Goal: Feedback & Contribution: Submit feedback/report problem

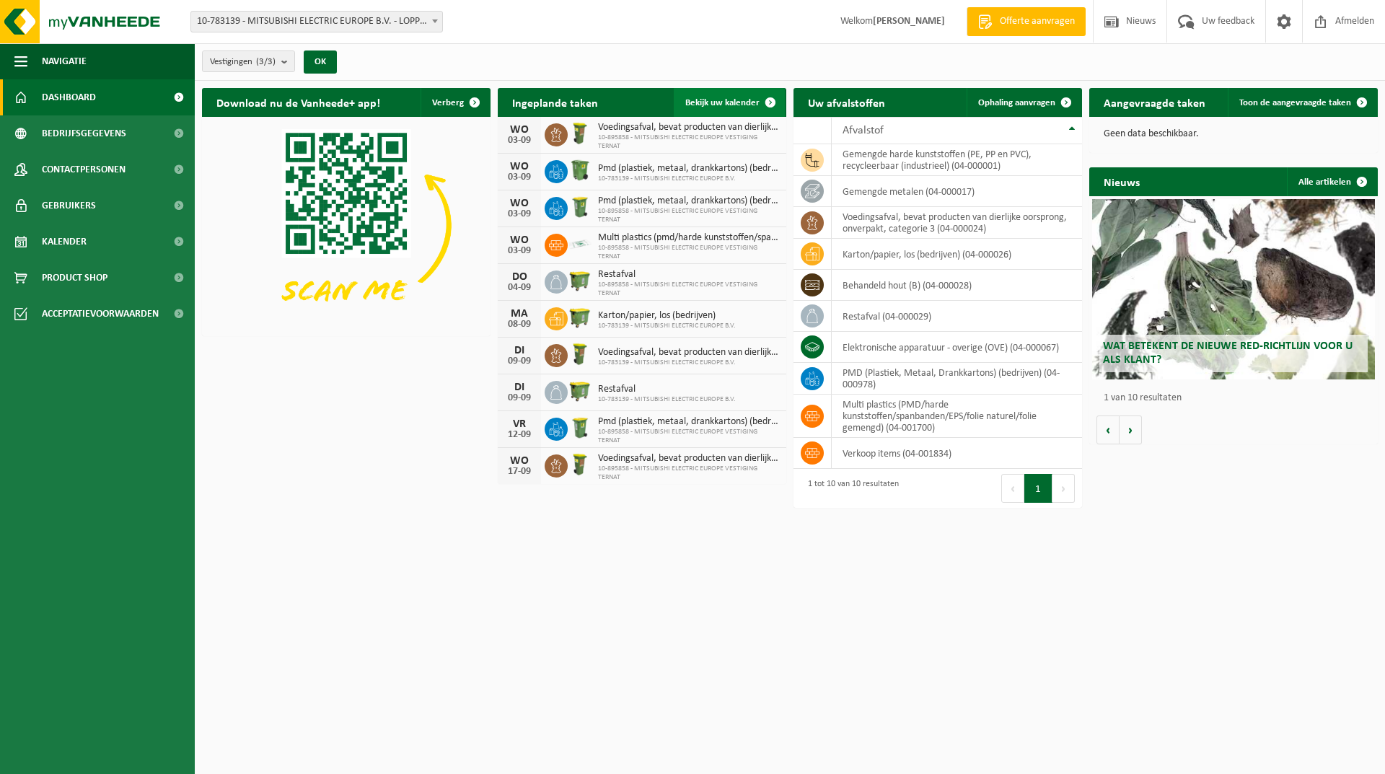
click at [708, 100] on span "Bekijk uw kalender" at bounding box center [722, 102] width 74 height 9
click at [769, 101] on span at bounding box center [770, 102] width 29 height 29
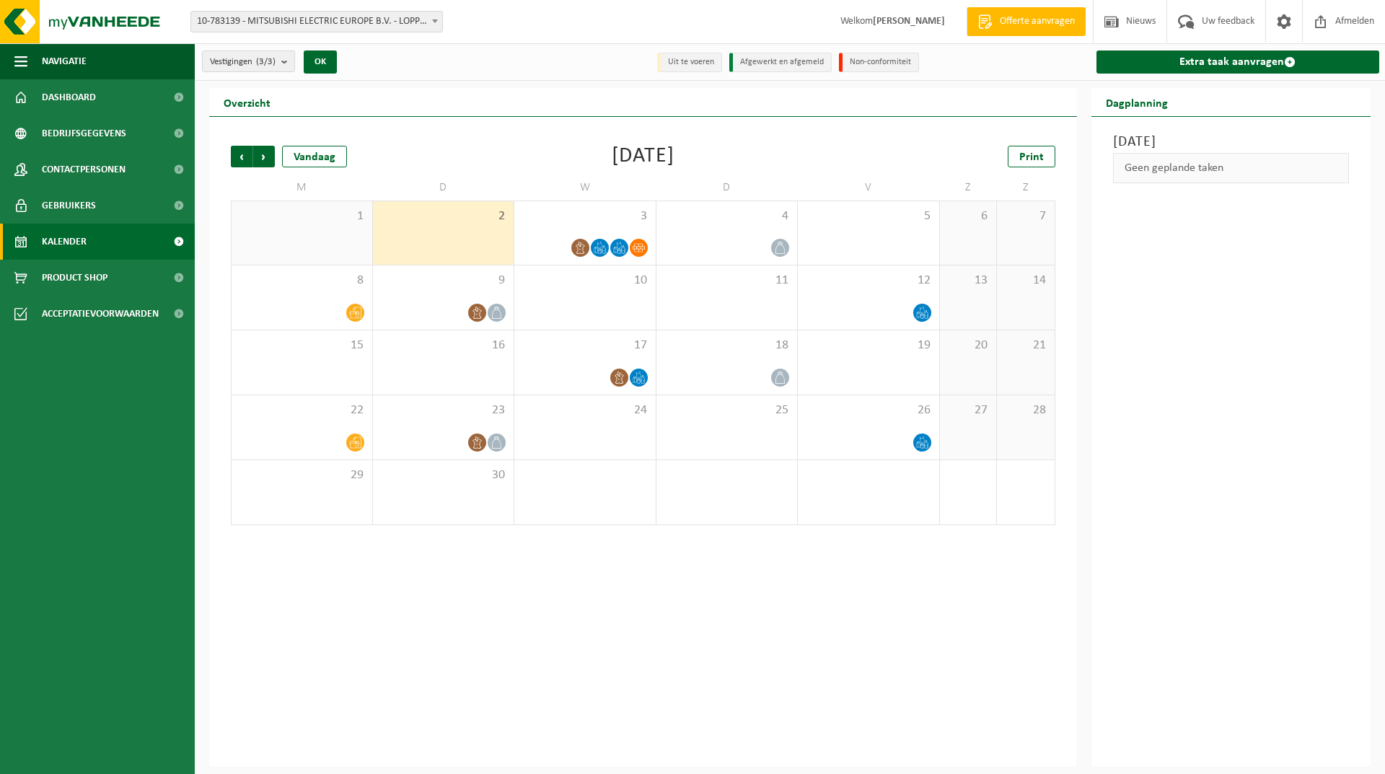
click at [465, 719] on div "Vorige Volgende Vandaag September 2025 Print M D W D V Z Z 1 2 3 4 5 6 7 8 9 10…" at bounding box center [643, 442] width 868 height 650
click at [56, 173] on span "Contactpersonen" at bounding box center [84, 169] width 84 height 36
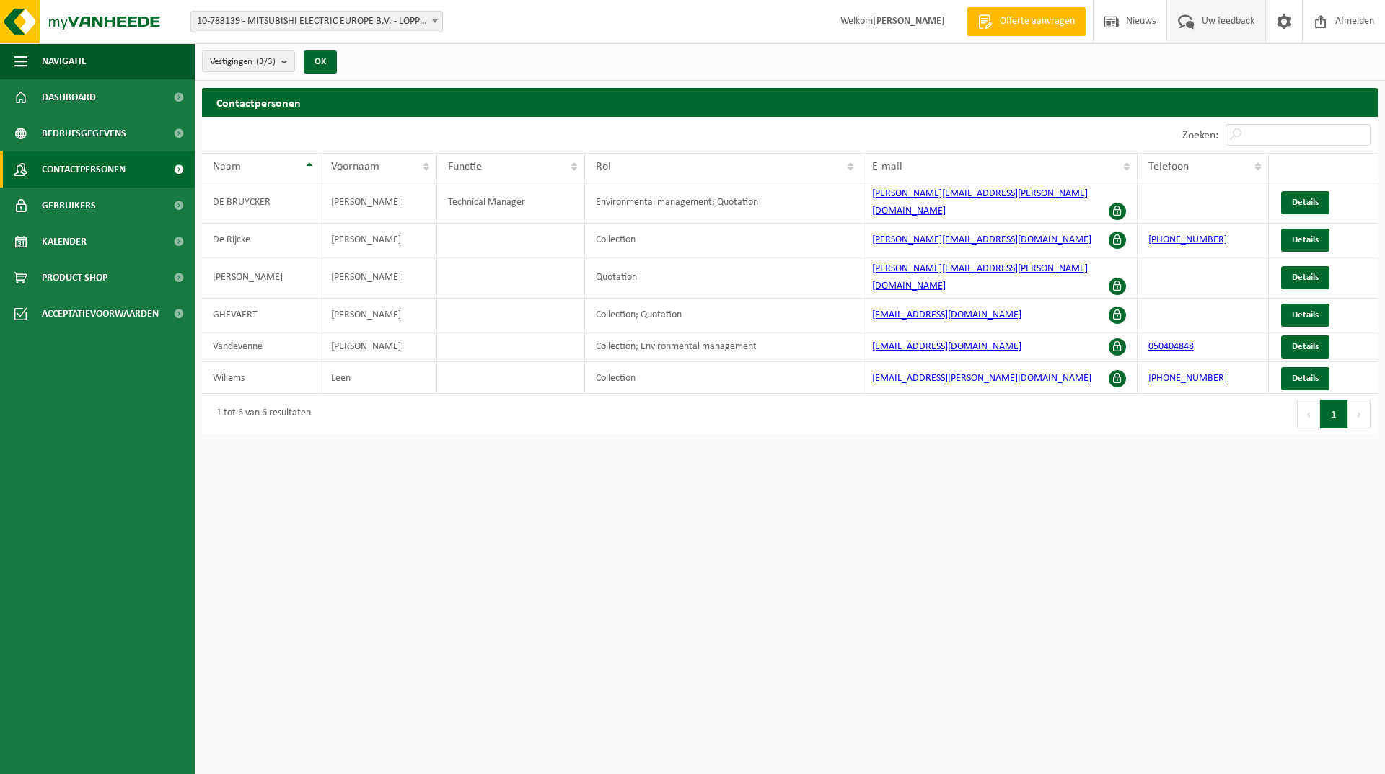
click at [1207, 17] on span "Uw feedback" at bounding box center [1228, 21] width 60 height 43
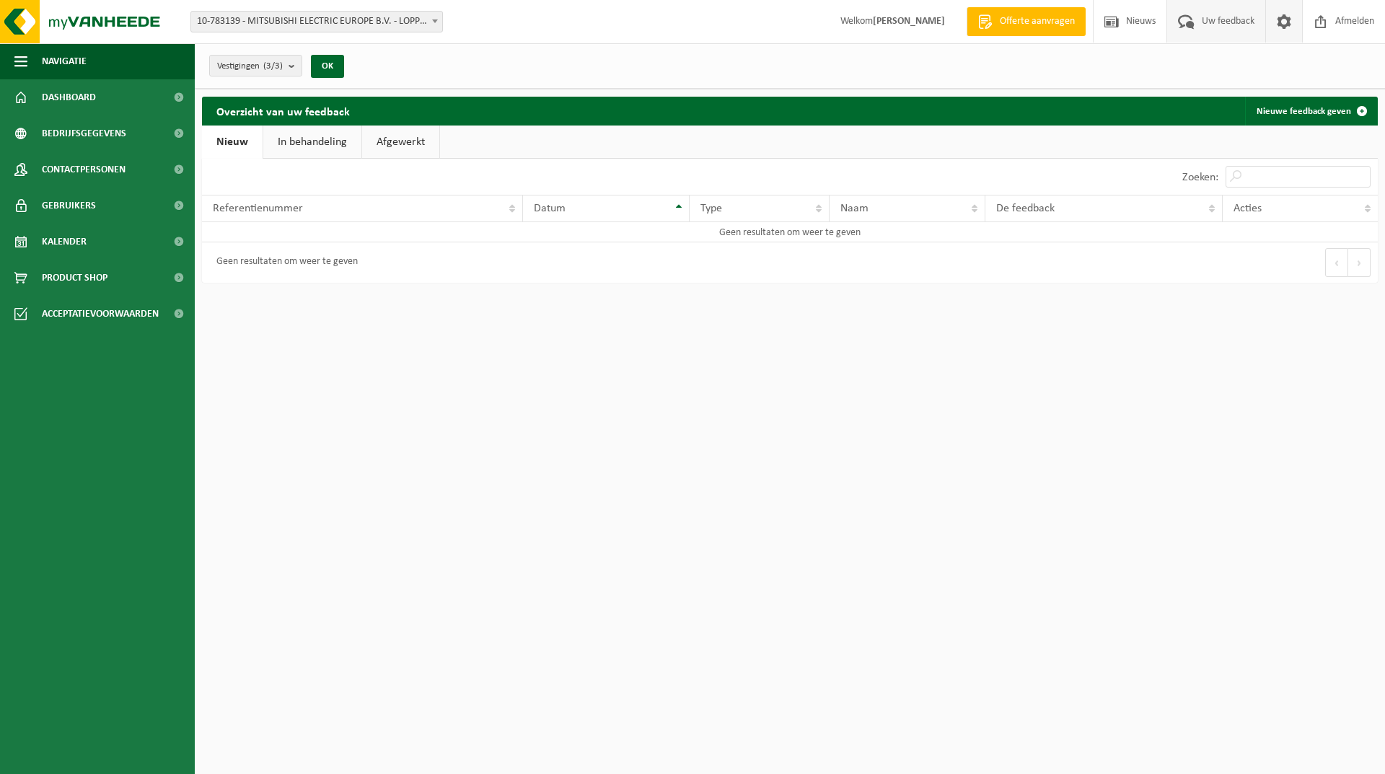
click at [1281, 22] on span at bounding box center [1284, 21] width 22 height 43
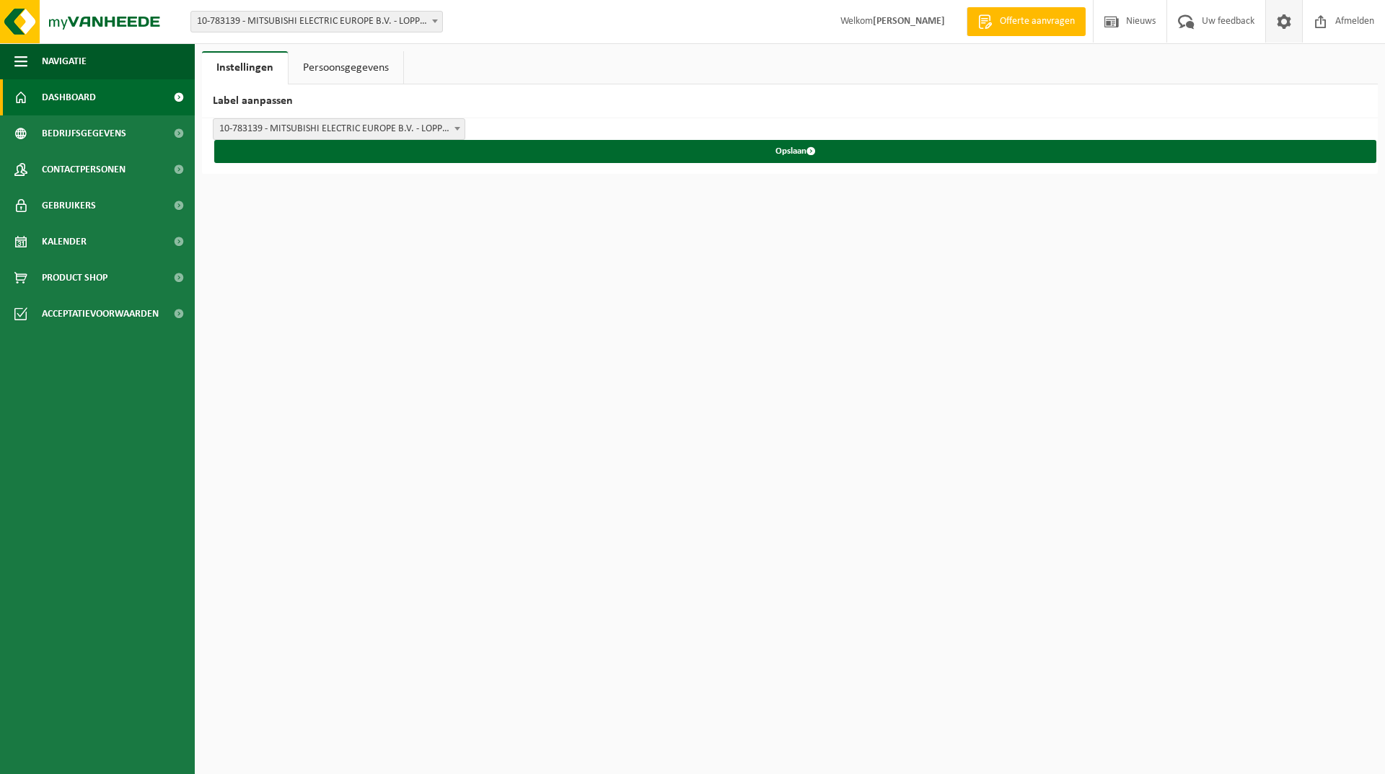
click at [50, 91] on span "Dashboard" at bounding box center [69, 97] width 54 height 36
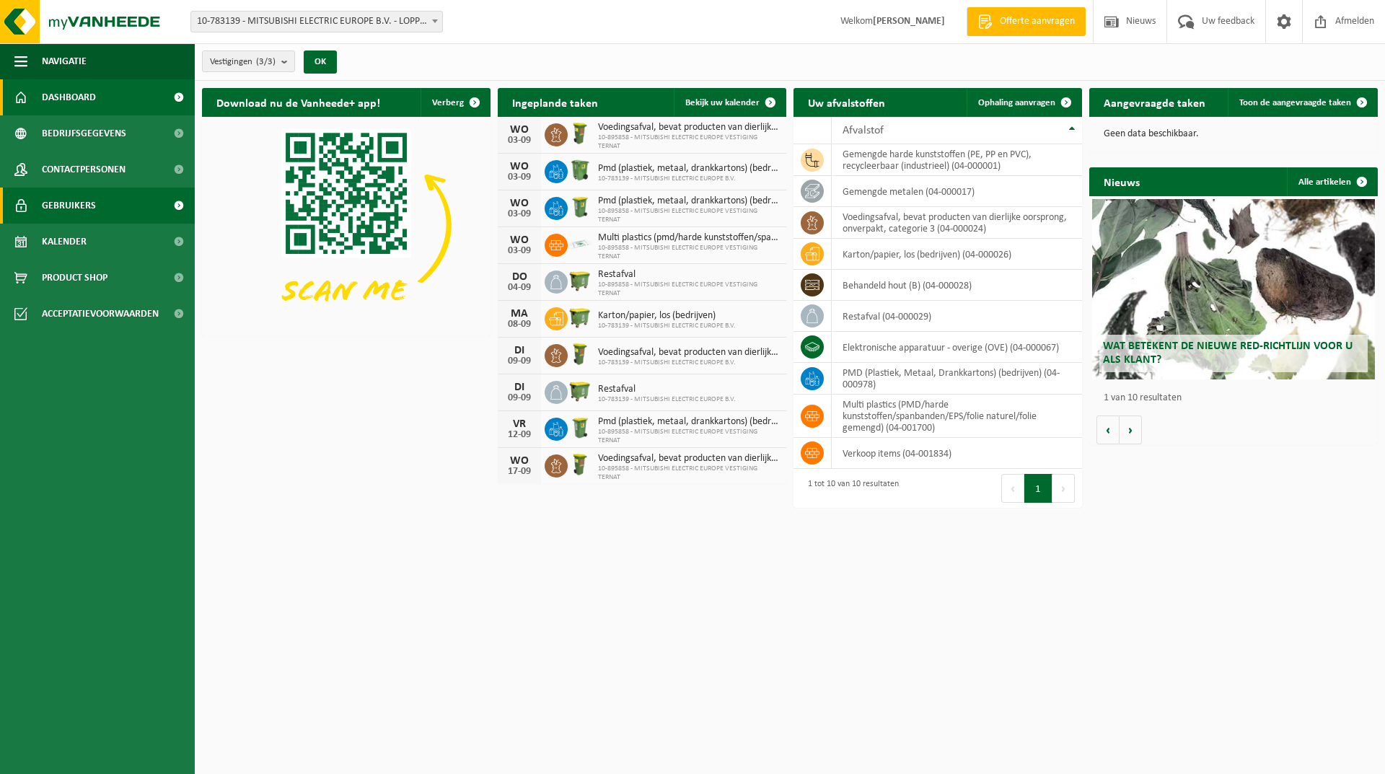
click at [58, 201] on span "Gebruikers" at bounding box center [69, 206] width 54 height 36
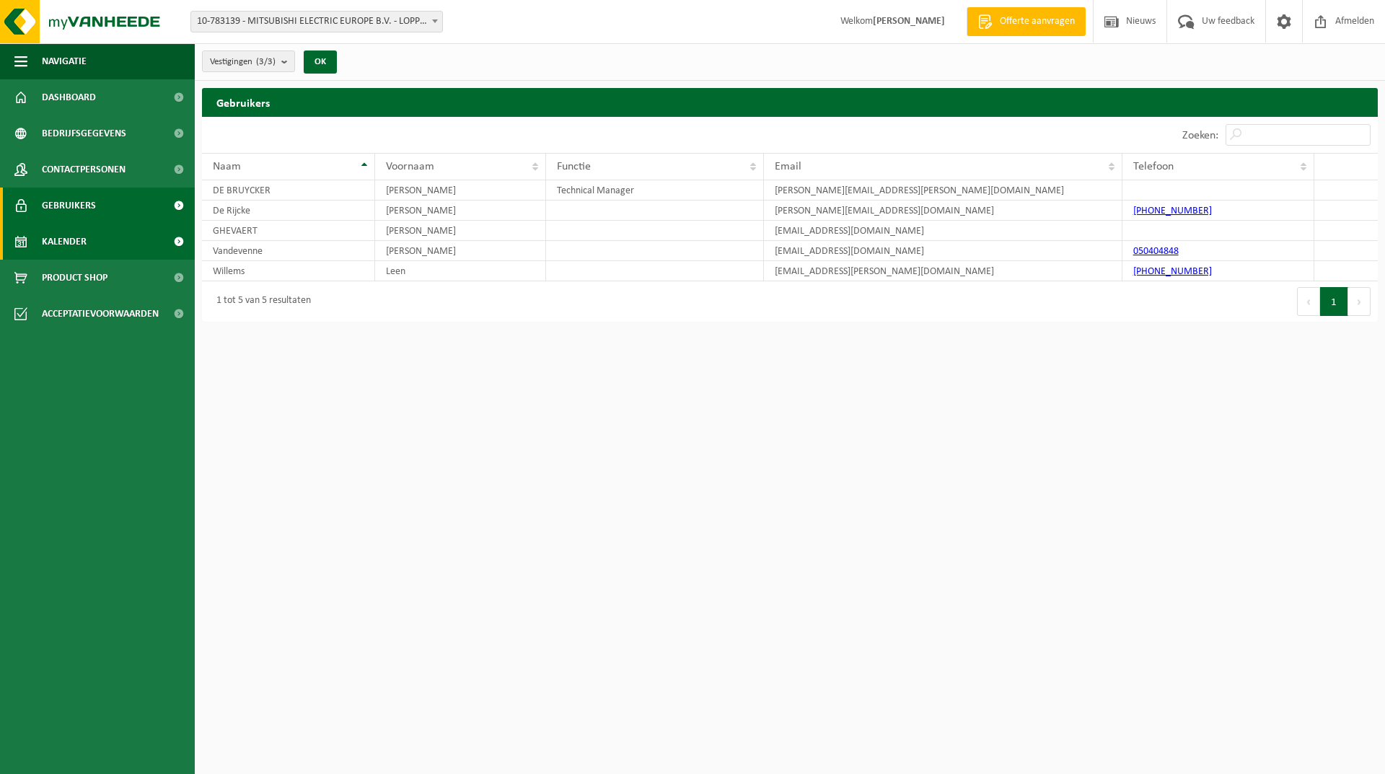
click at [61, 237] on span "Kalender" at bounding box center [64, 242] width 45 height 36
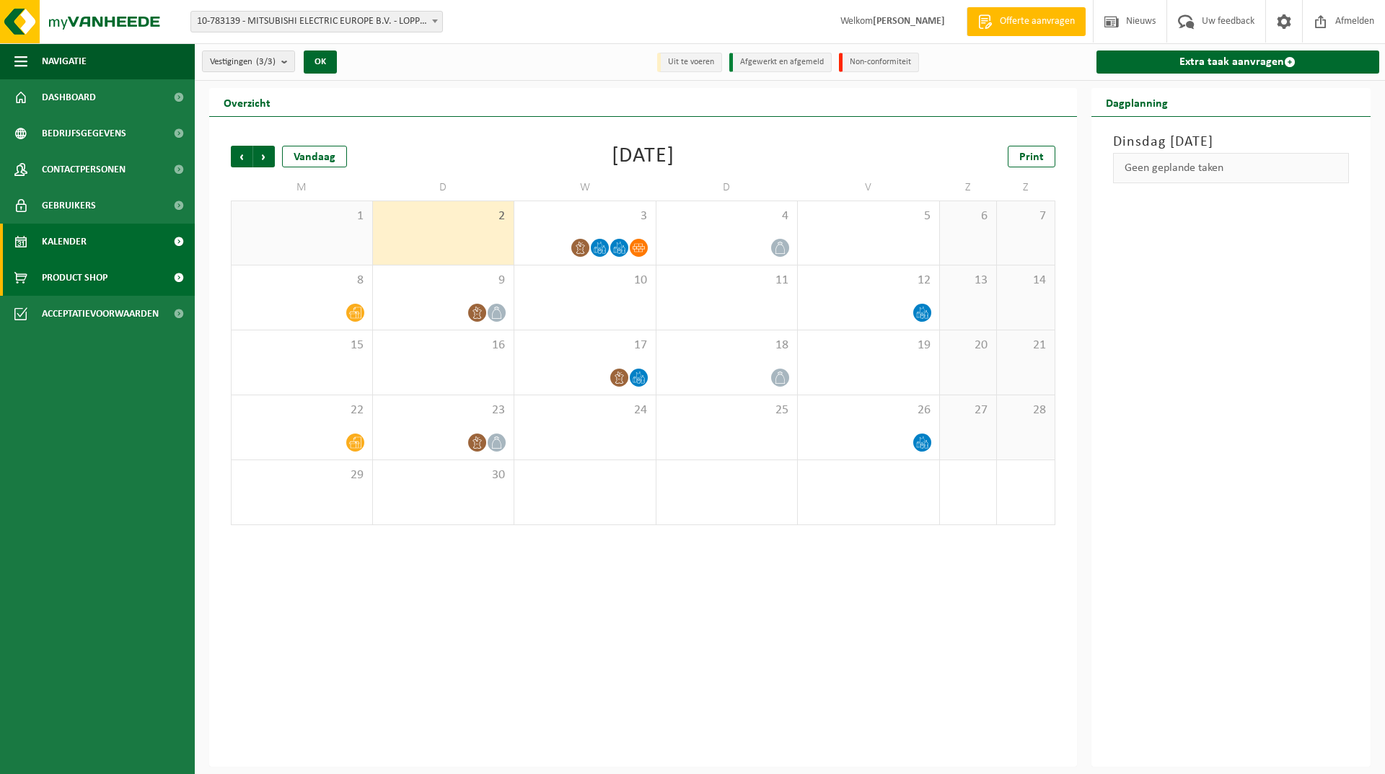
click at [56, 283] on span "Product Shop" at bounding box center [75, 278] width 66 height 36
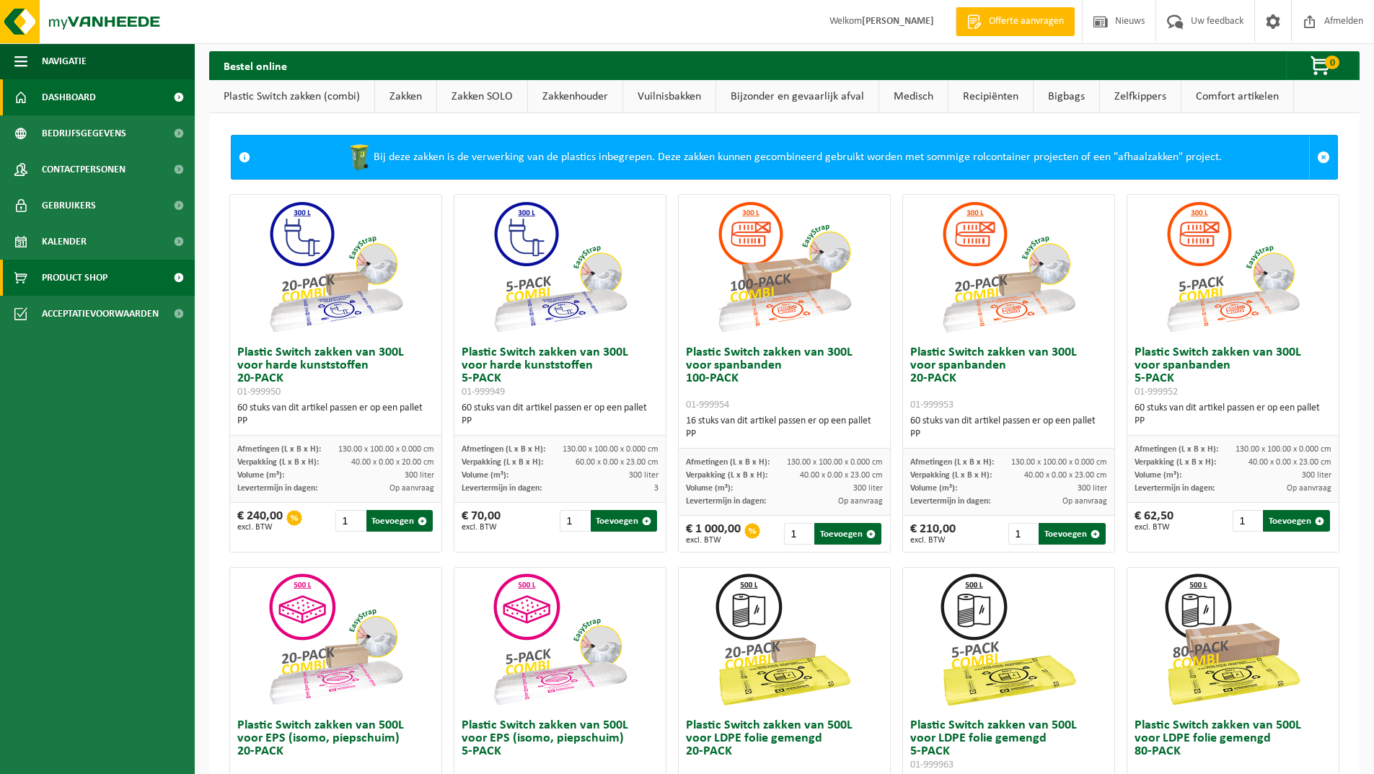
click at [52, 88] on span "Dashboard" at bounding box center [69, 97] width 54 height 36
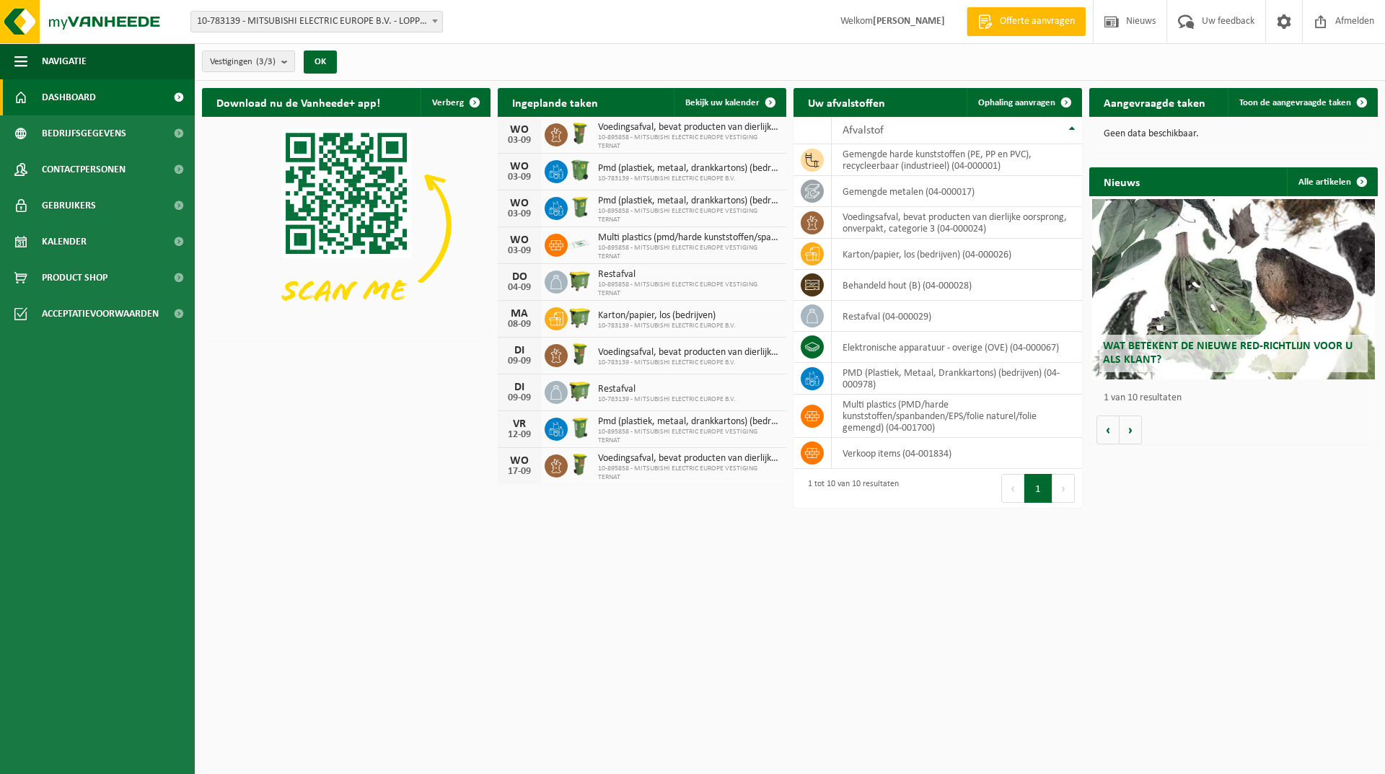
click at [1011, 27] on span "Offerte aanvragen" at bounding box center [1037, 21] width 82 height 14
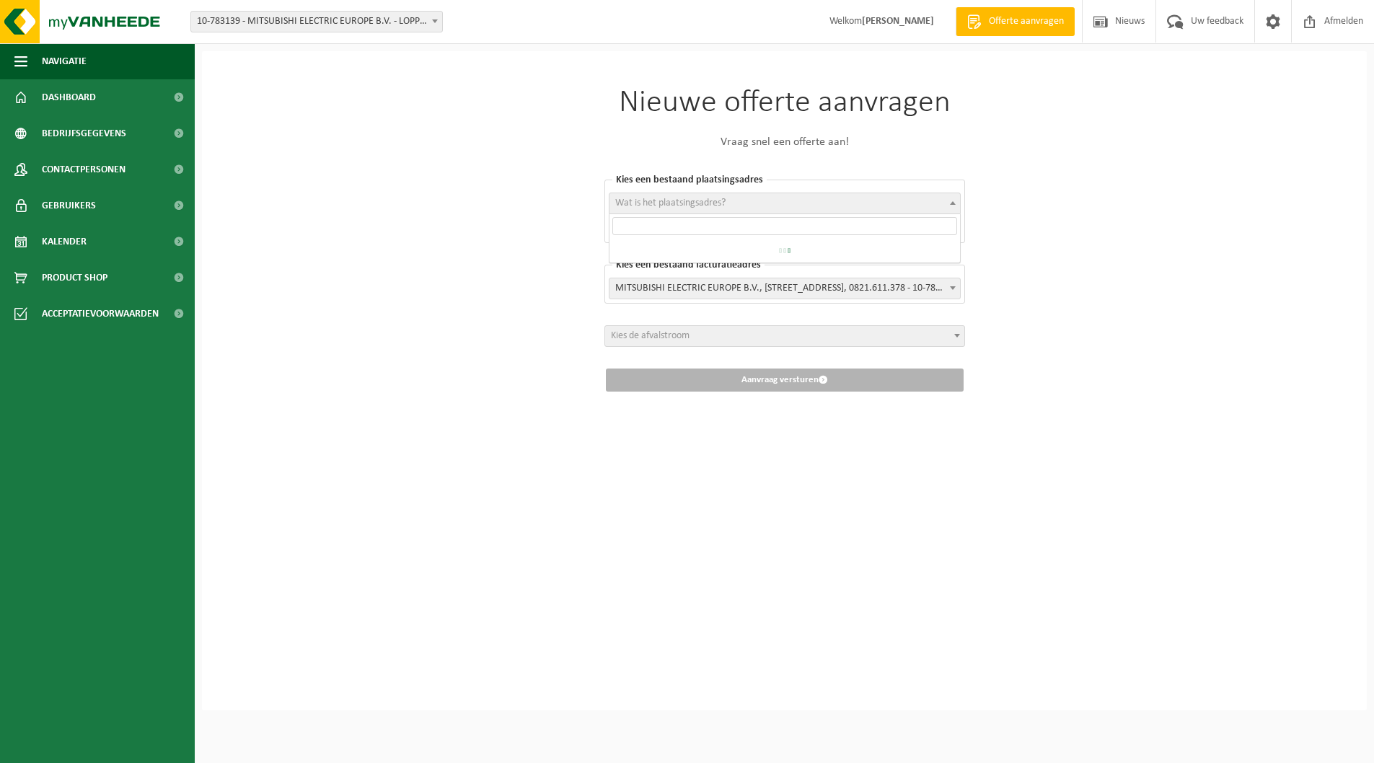
click at [716, 207] on span "Wat is het plaatsingsadres?" at bounding box center [670, 203] width 110 height 11
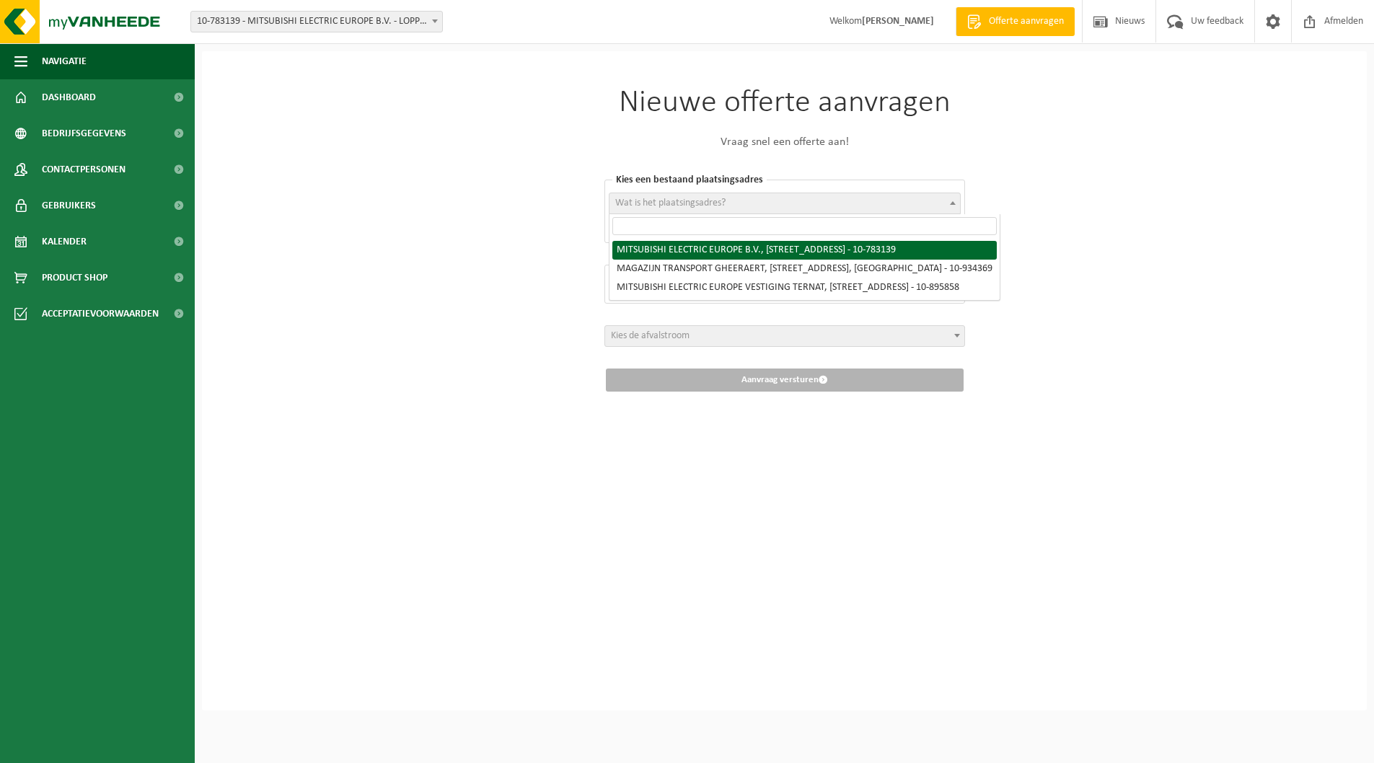
select select "38276"
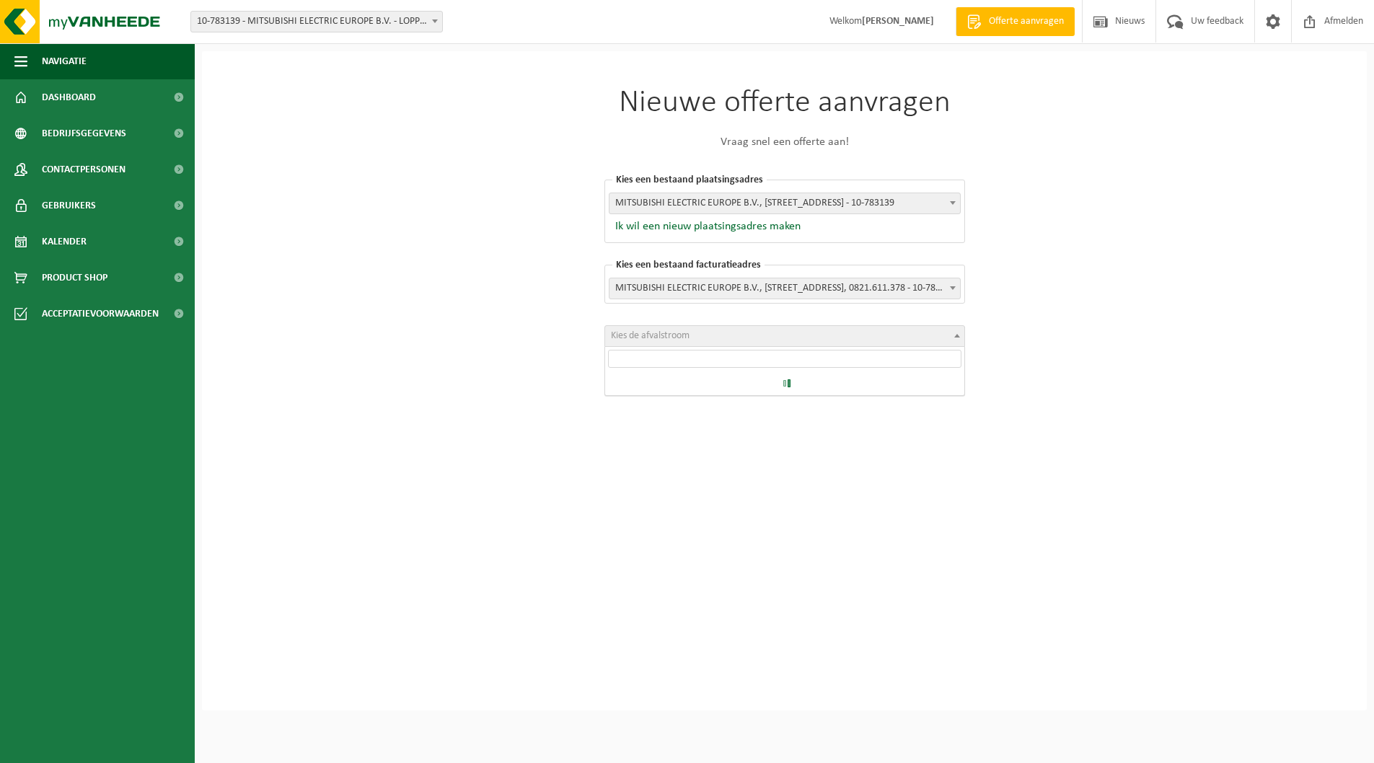
click at [701, 340] on span "Kies de afvalstroom" at bounding box center [784, 336] width 359 height 20
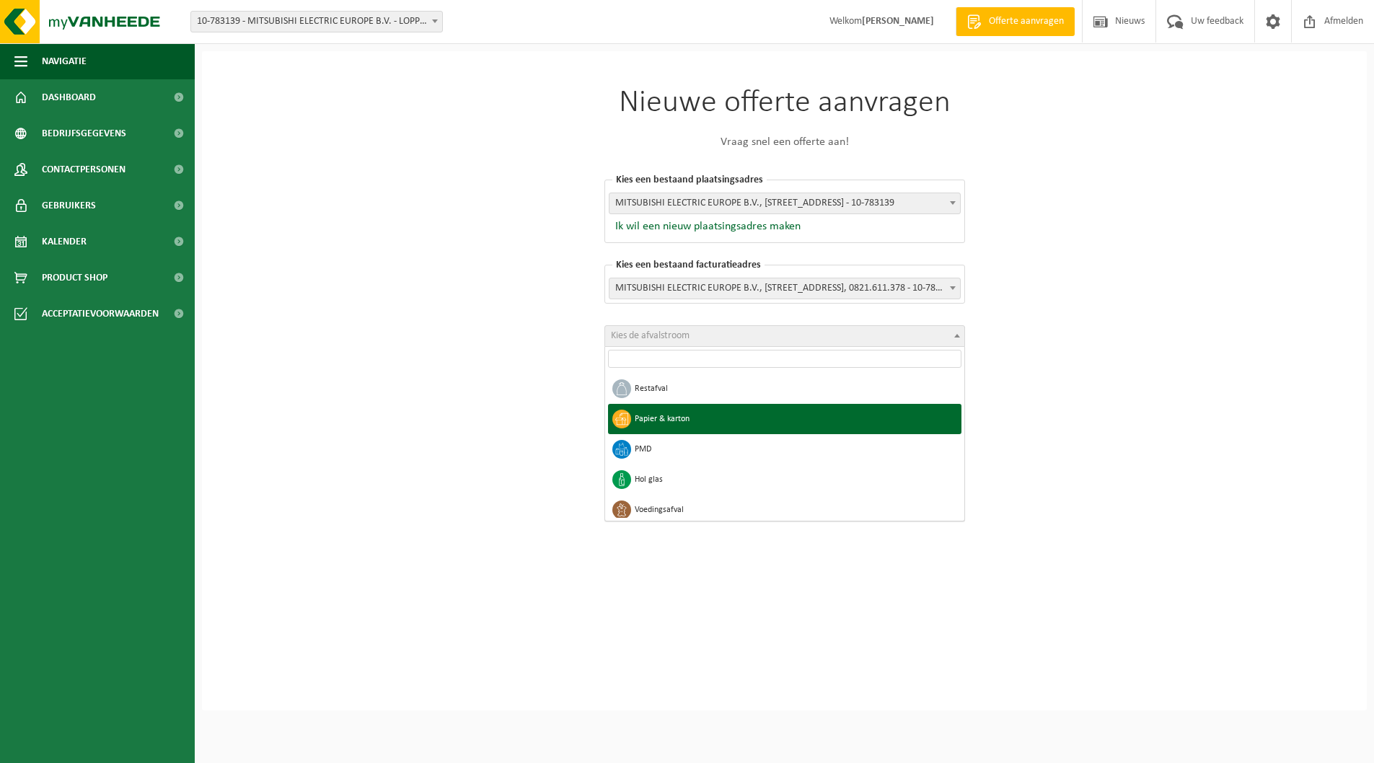
click at [503, 361] on div "Nieuwe offerte aanvragen Vraag snel een offerte aan! Kies een bestaand plaatsin…" at bounding box center [784, 380] width 1165 height 659
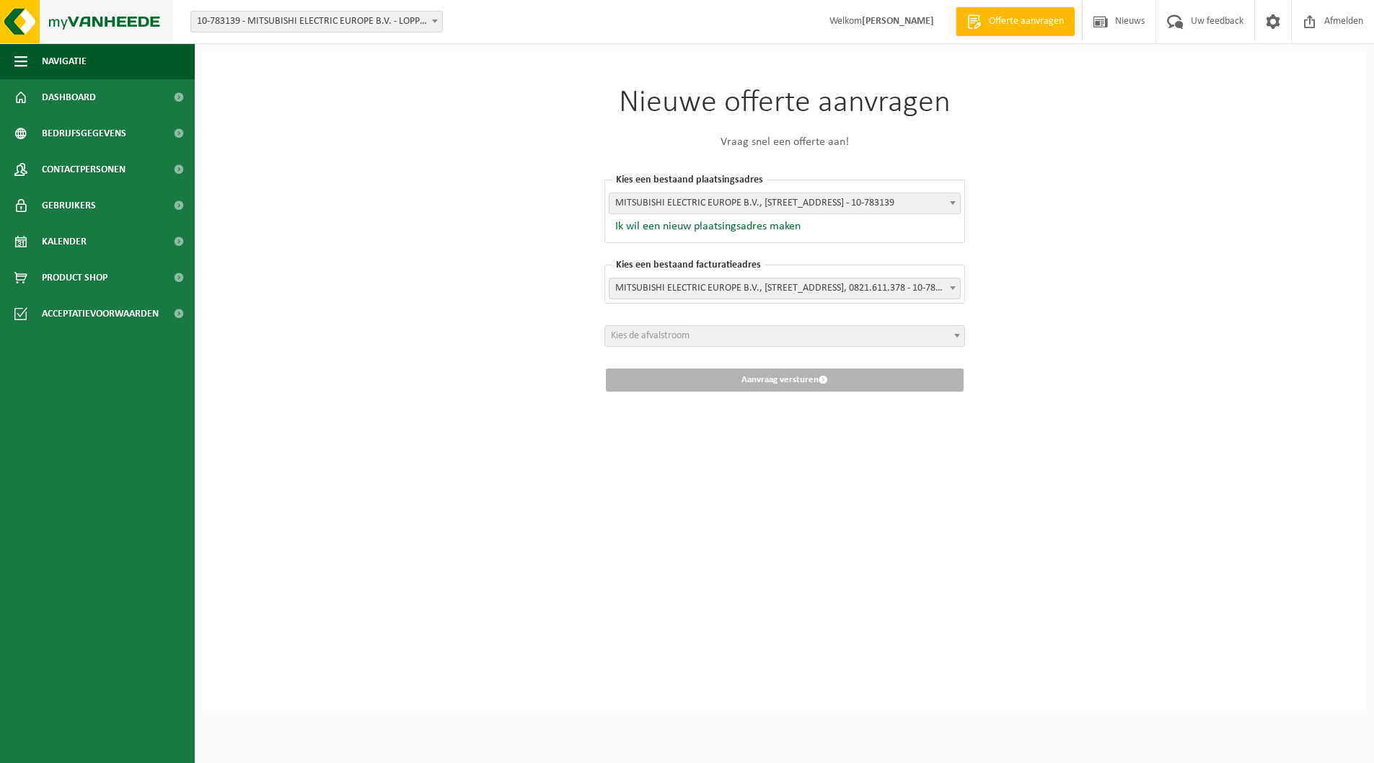
click at [83, 17] on img at bounding box center [86, 21] width 173 height 43
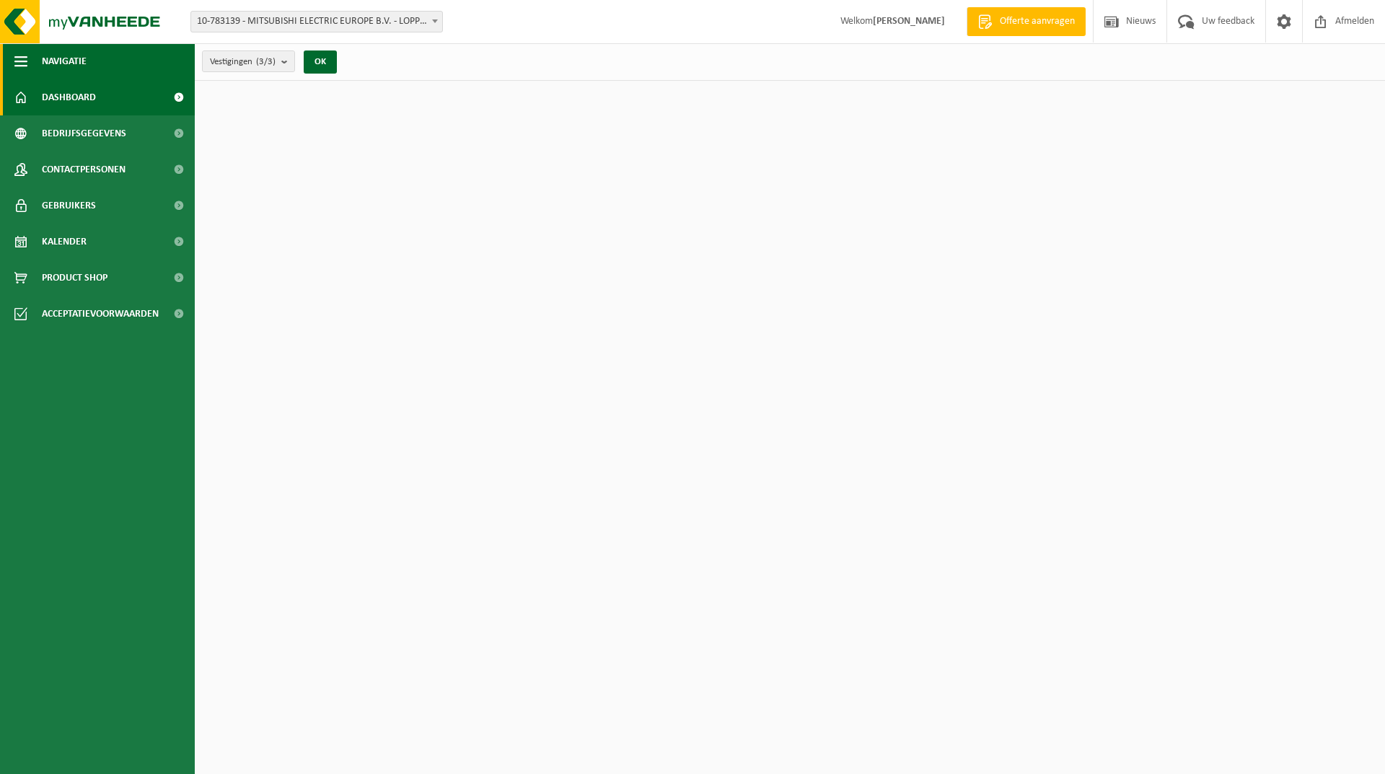
click at [50, 55] on span "Navigatie" at bounding box center [64, 61] width 45 height 36
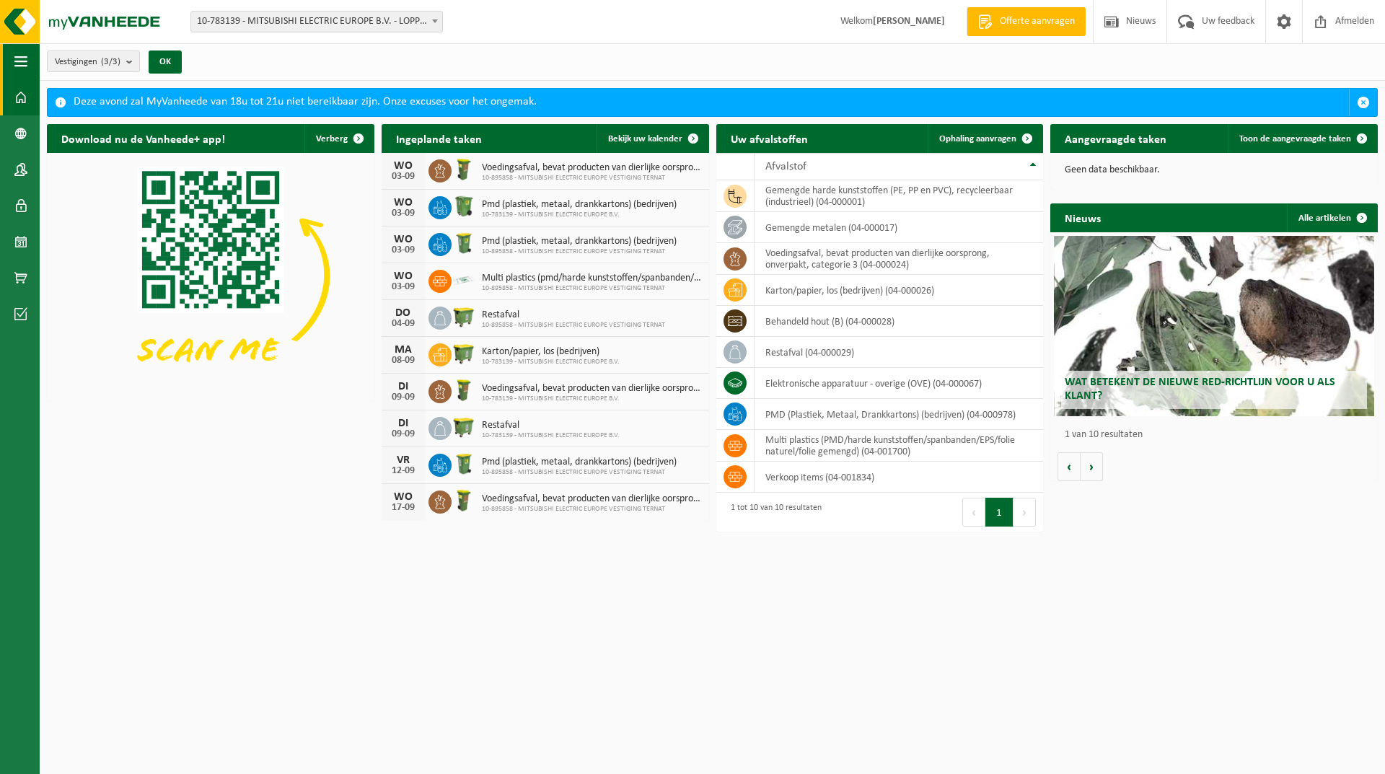
click at [14, 55] on button "Navigatie" at bounding box center [20, 61] width 40 height 36
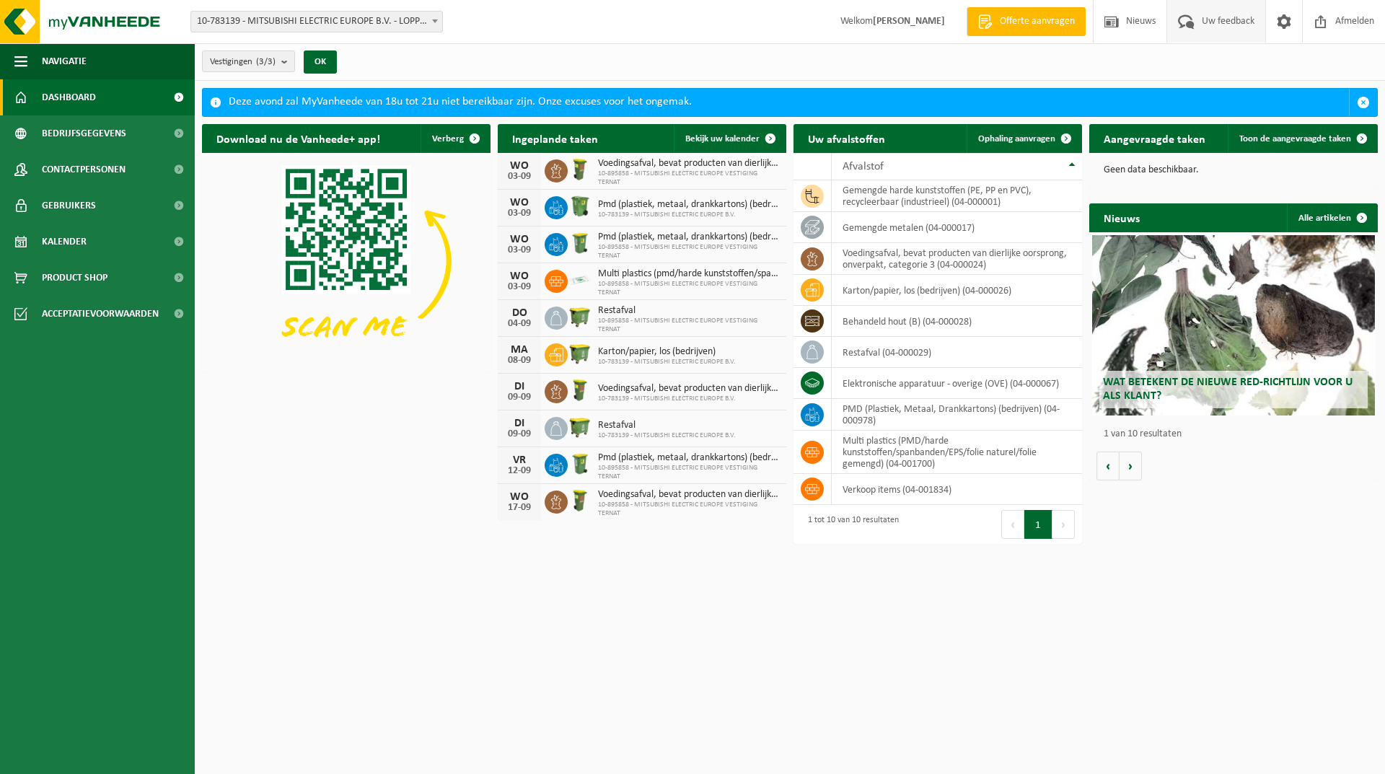
click at [1202, 19] on span "Uw feedback" at bounding box center [1228, 21] width 60 height 43
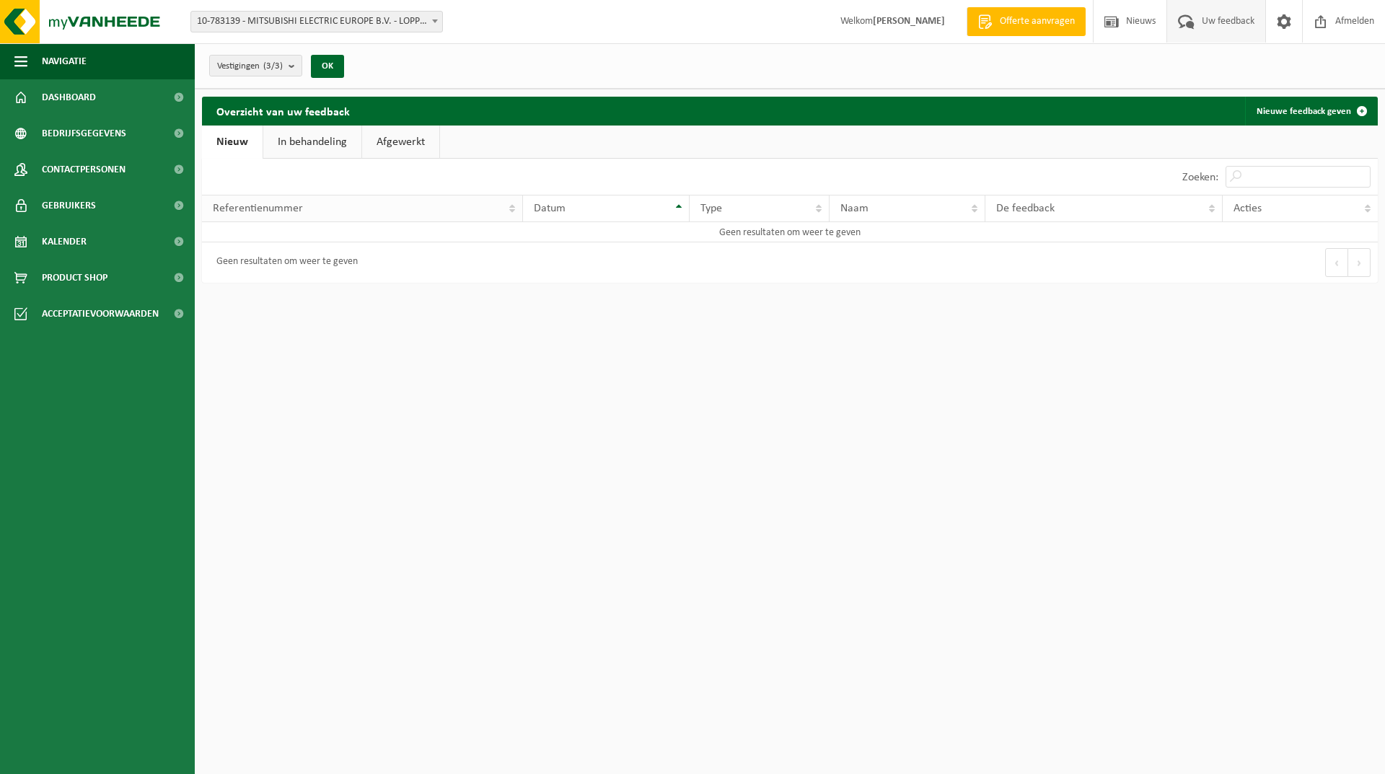
click at [273, 203] on span "Referentienummer" at bounding box center [258, 209] width 90 height 12
click at [275, 217] on th "Referentienummer" at bounding box center [362, 208] width 321 height 27
click at [582, 206] on div "Datum" at bounding box center [602, 209] width 136 height 12
click at [272, 255] on div "Geen resultaten om weer te geven" at bounding box center [283, 263] width 149 height 26
click at [1354, 113] on span at bounding box center [1362, 111] width 29 height 29
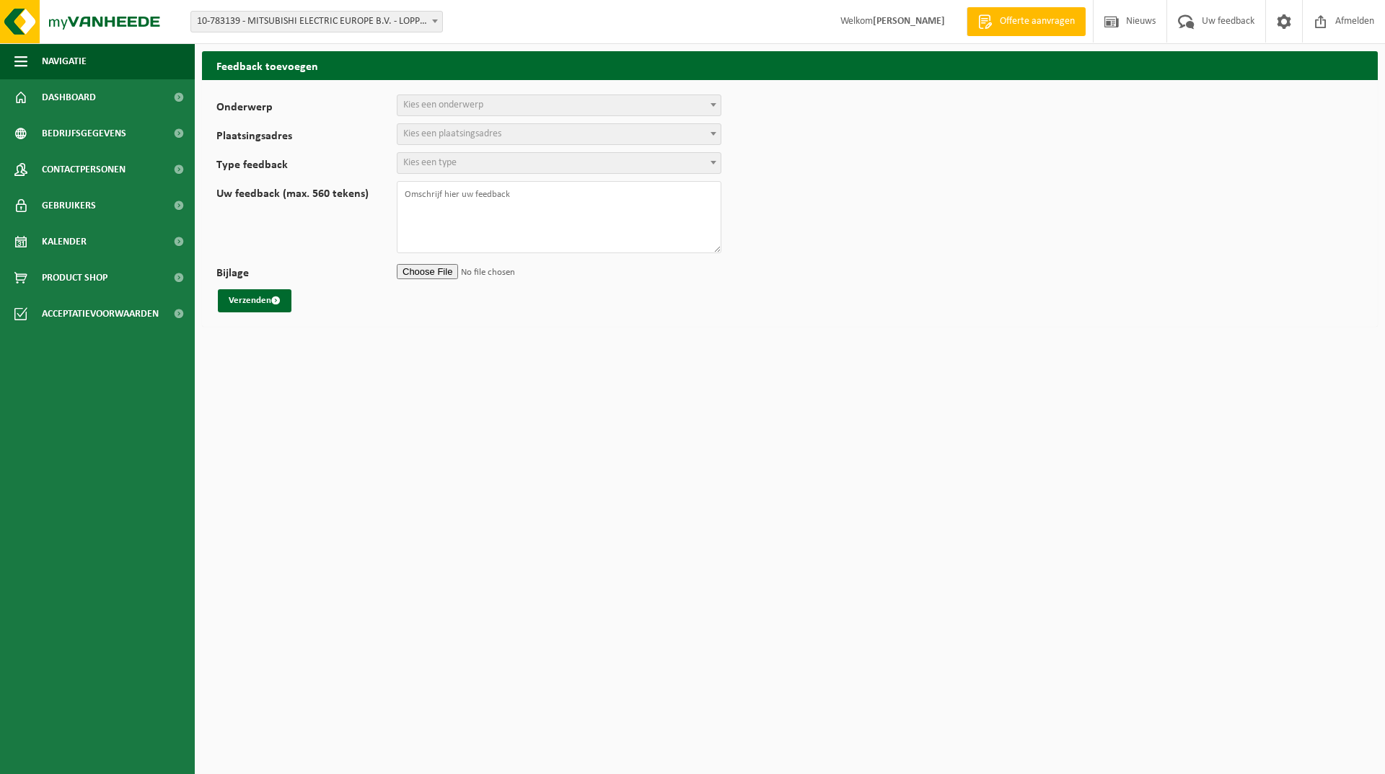
select select
click at [435, 105] on span "Kies een onderwerp" at bounding box center [443, 105] width 80 height 11
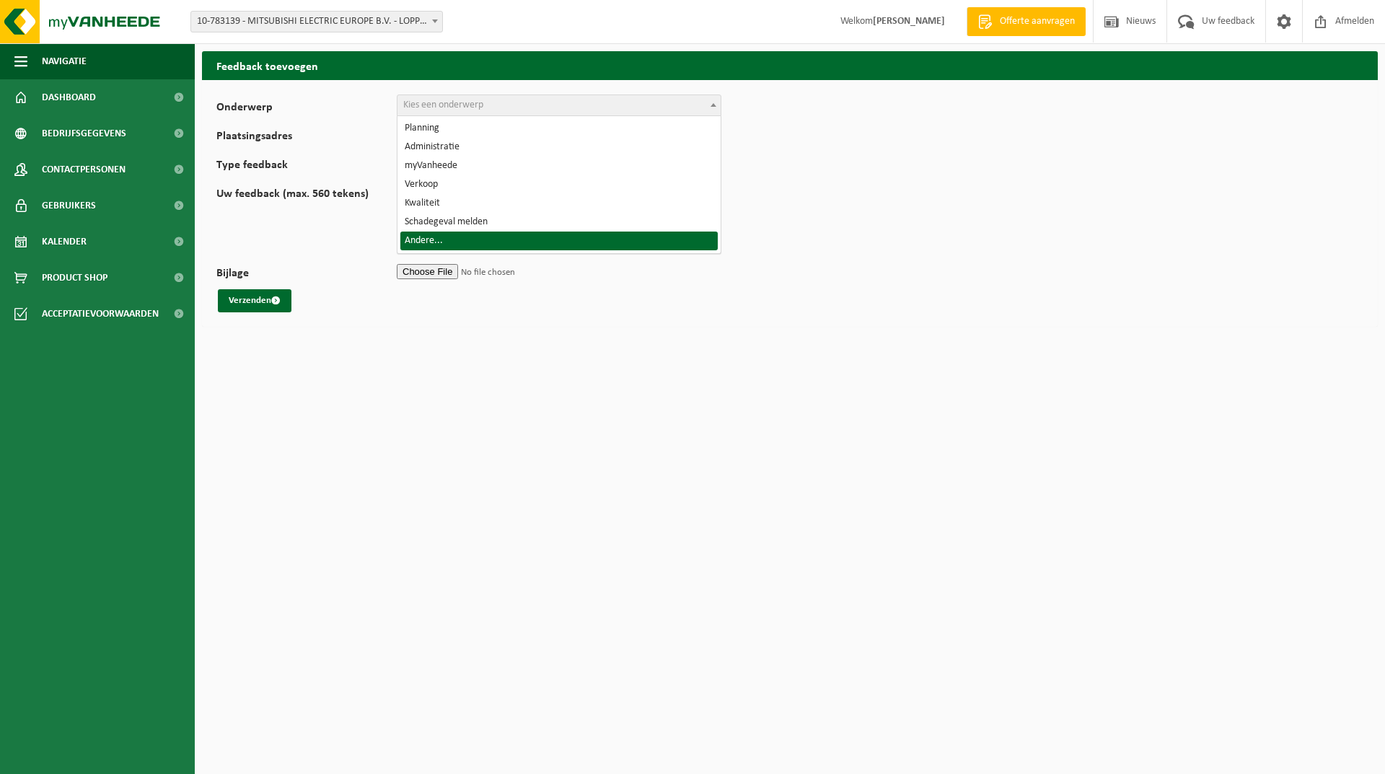
select select "32"
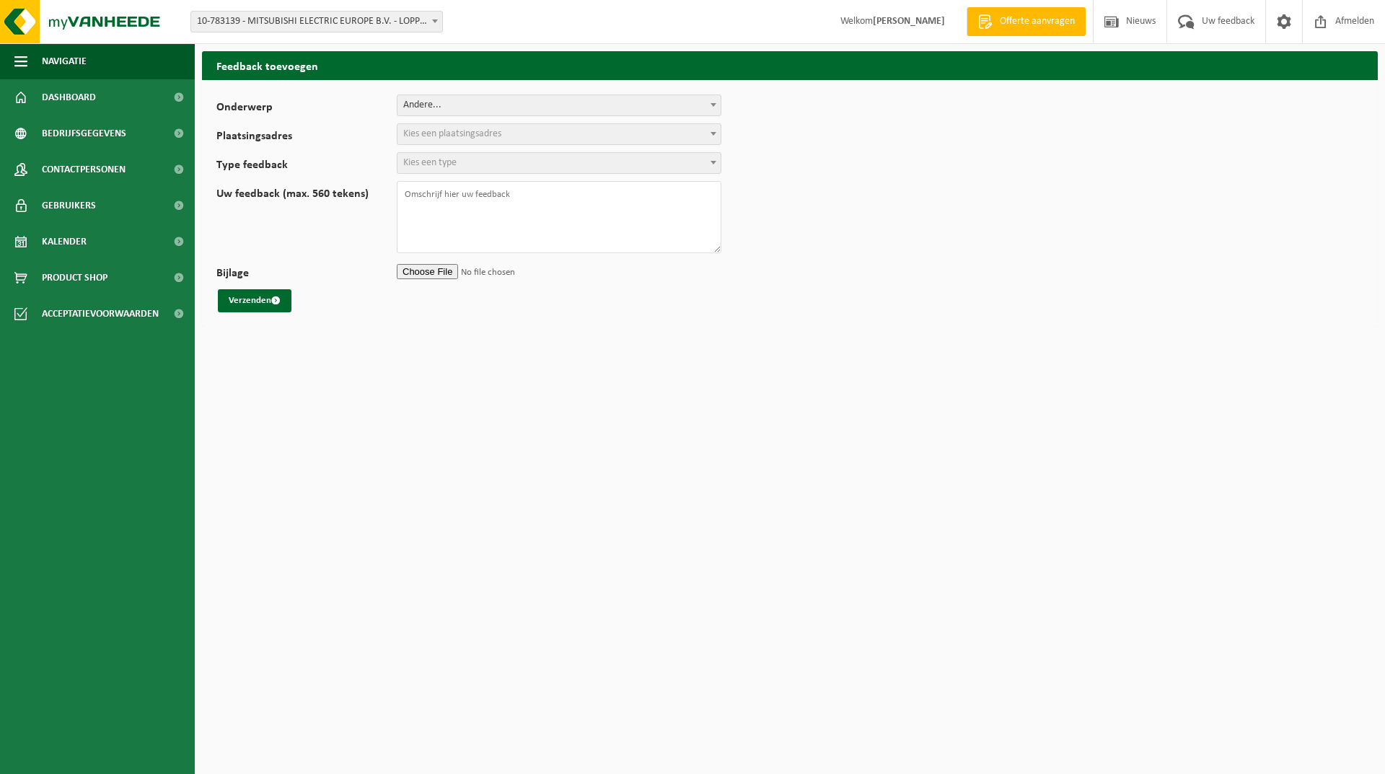
click at [468, 136] on span "Kies een plaatsingsadres" at bounding box center [452, 133] width 98 height 11
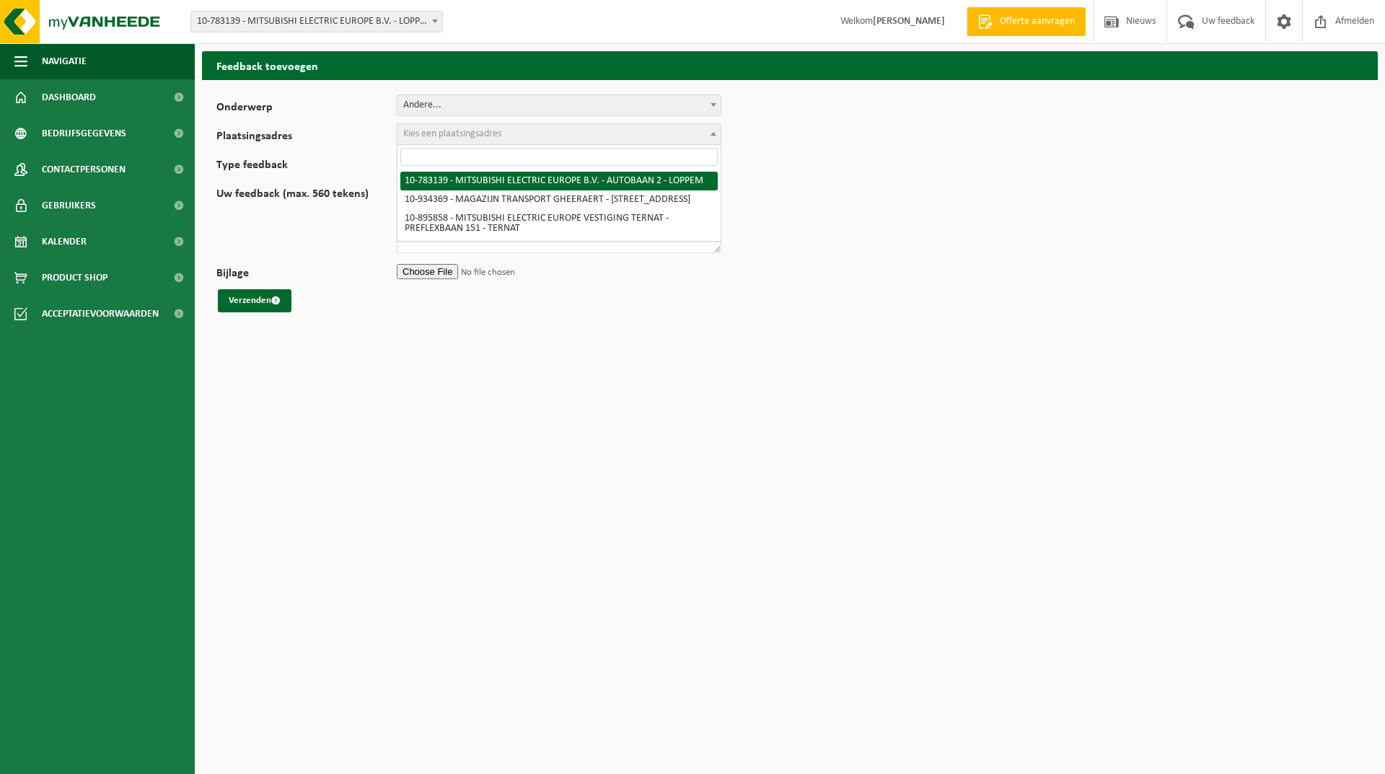
select select "38276"
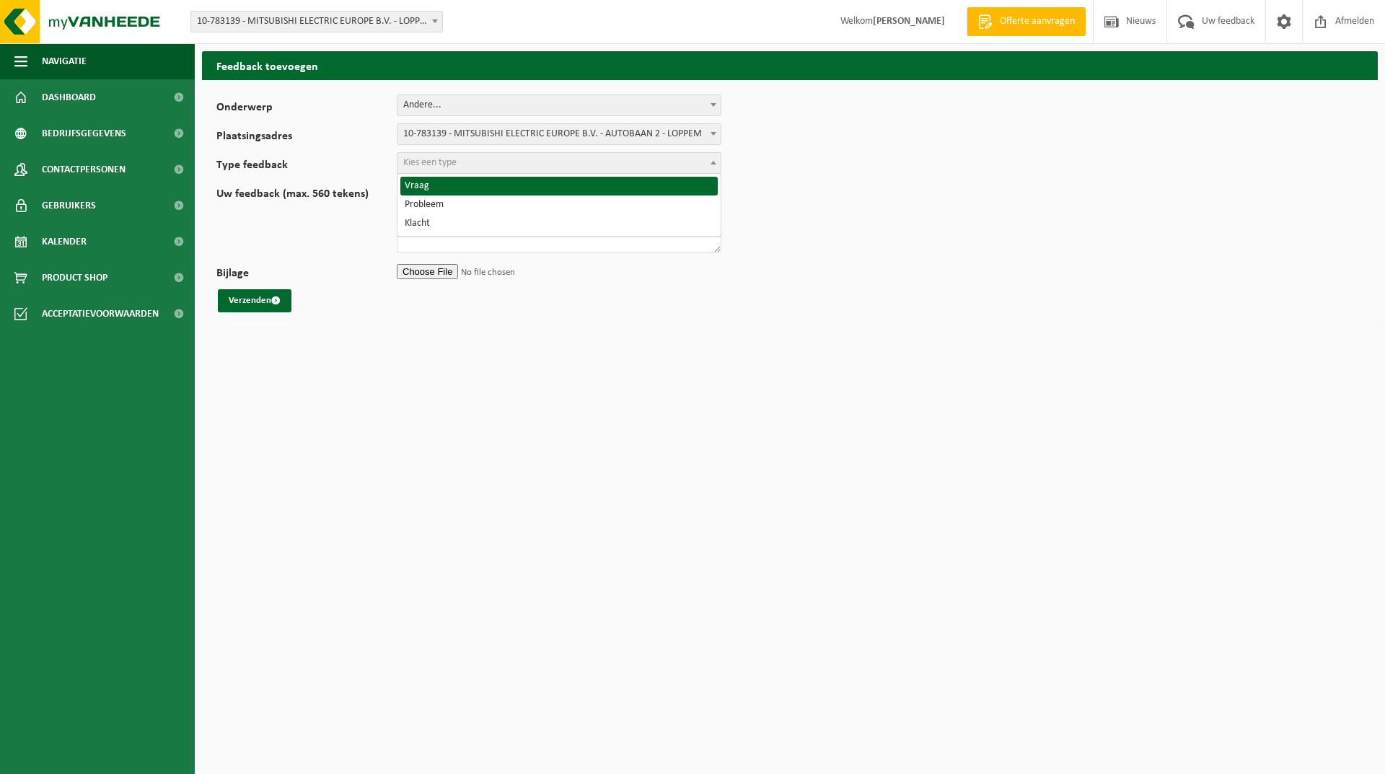
click at [424, 157] on span "Kies een type" at bounding box center [429, 162] width 53 height 11
select select "QUE"
click at [441, 201] on textarea "Uw feedback (max. 560 tekens)" at bounding box center [559, 217] width 325 height 72
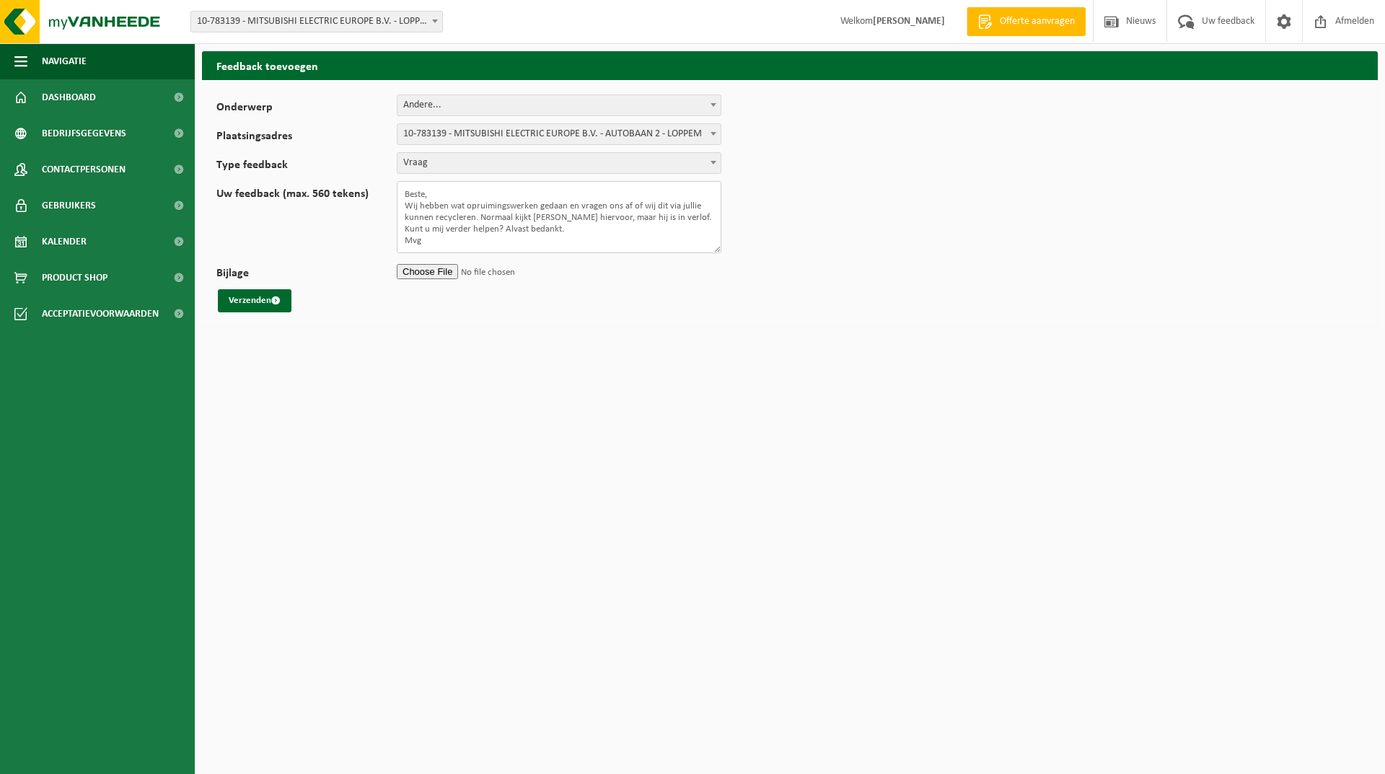
scroll to position [1, 0]
type textarea "Beste, Wij hebben wat opruimingswerken gedaan en vragen ons af of wij dit via j…"
click at [445, 274] on input "Bijlage" at bounding box center [559, 271] width 325 height 22
click at [428, 271] on input "Bijlage" at bounding box center [559, 271] width 325 height 22
click at [437, 273] on input "Bijlage" at bounding box center [559, 271] width 325 height 22
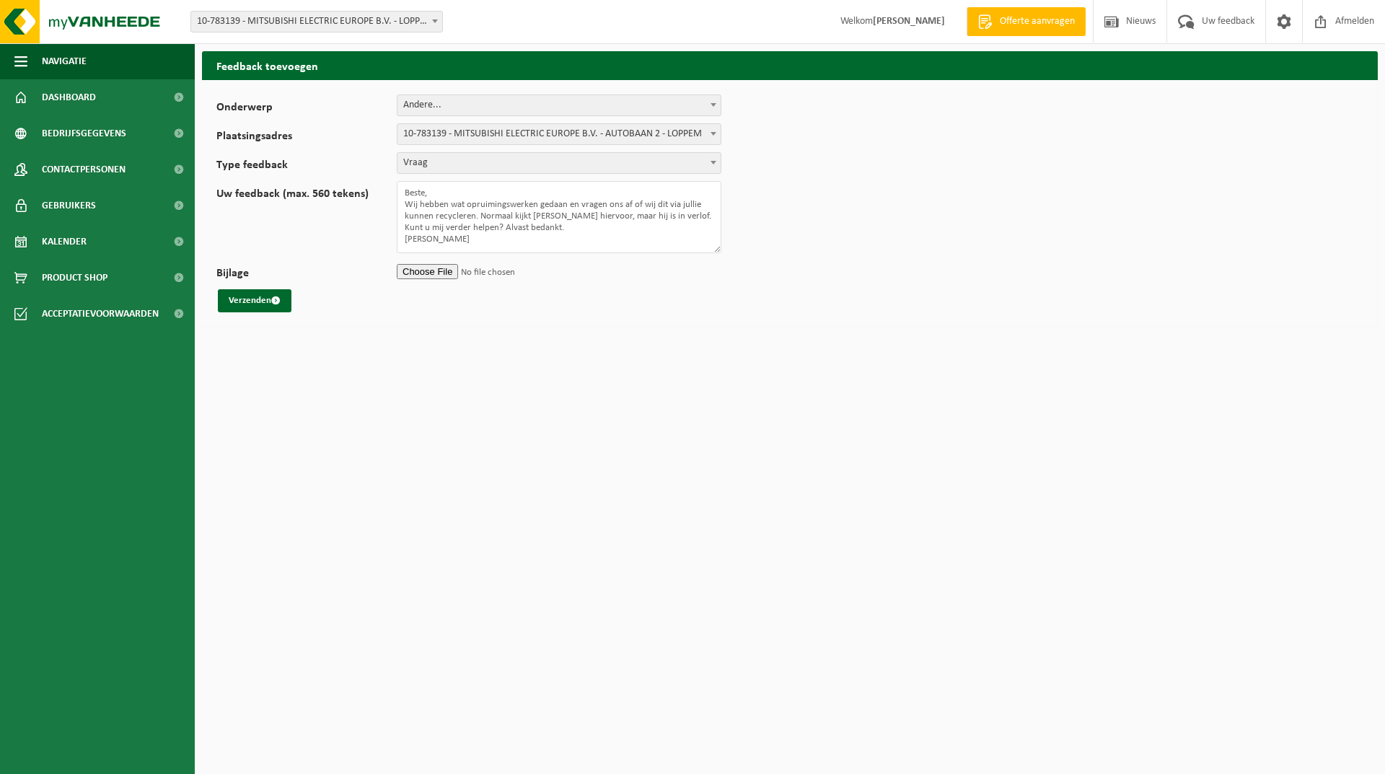
type input "C:\fakepath\Elektronisch afval + compressoren.jpg"
click at [237, 305] on button "Verzenden" at bounding box center [255, 300] width 74 height 23
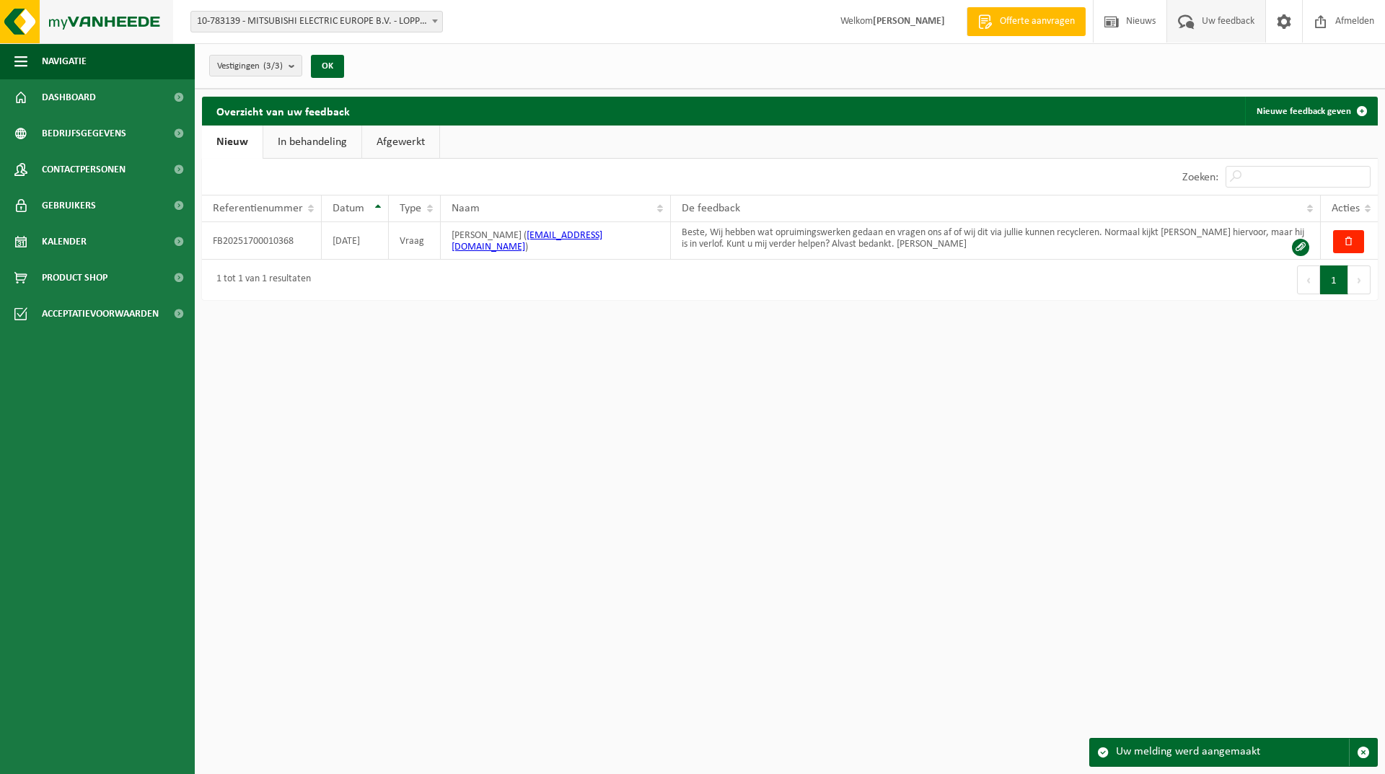
click at [61, 17] on img at bounding box center [86, 21] width 173 height 43
